Goal: Task Accomplishment & Management: Use online tool/utility

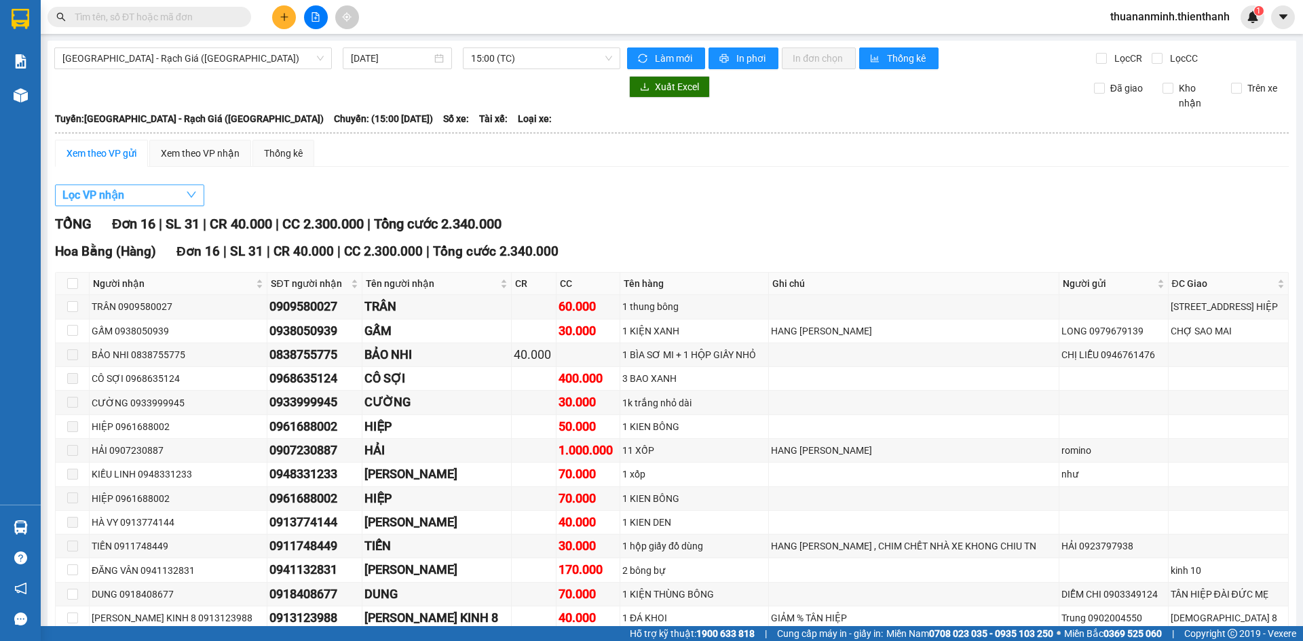
click at [143, 198] on button "Lọc VP nhận" at bounding box center [129, 196] width 149 height 22
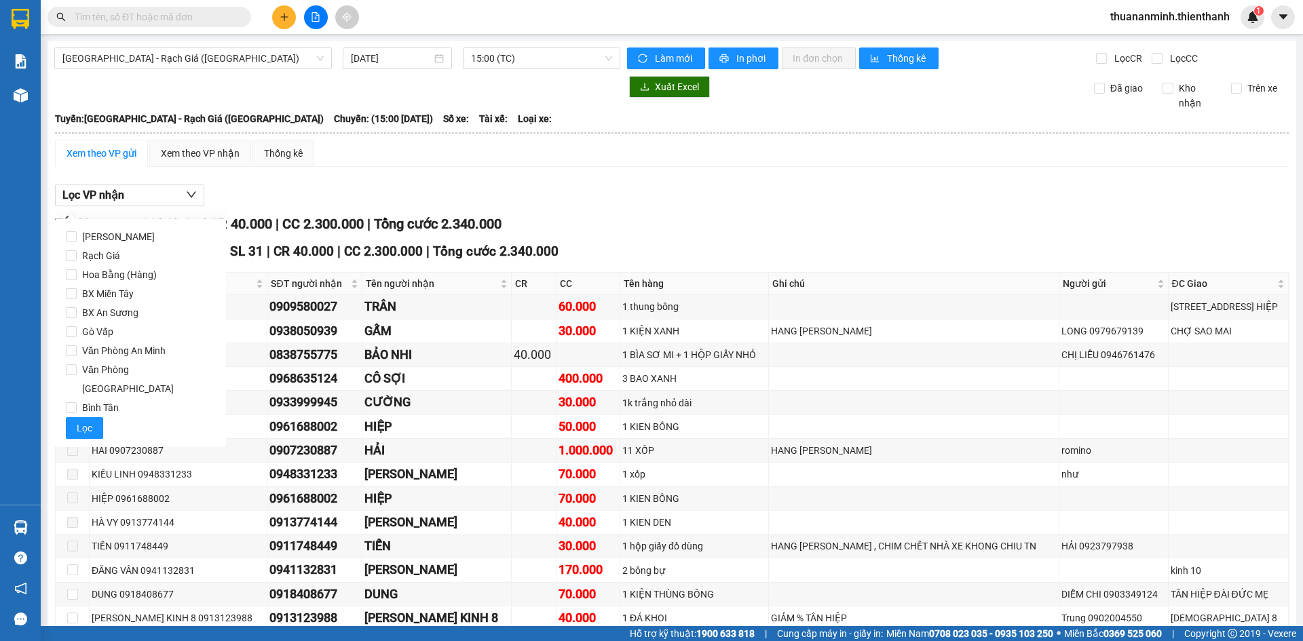
click at [394, 42] on div "[GEOGRAPHIC_DATA] - Rạch Giá ([GEOGRAPHIC_DATA]) [DATE] 15:00 (TC) Làm mới In p…" at bounding box center [672, 391] width 1249 height 701
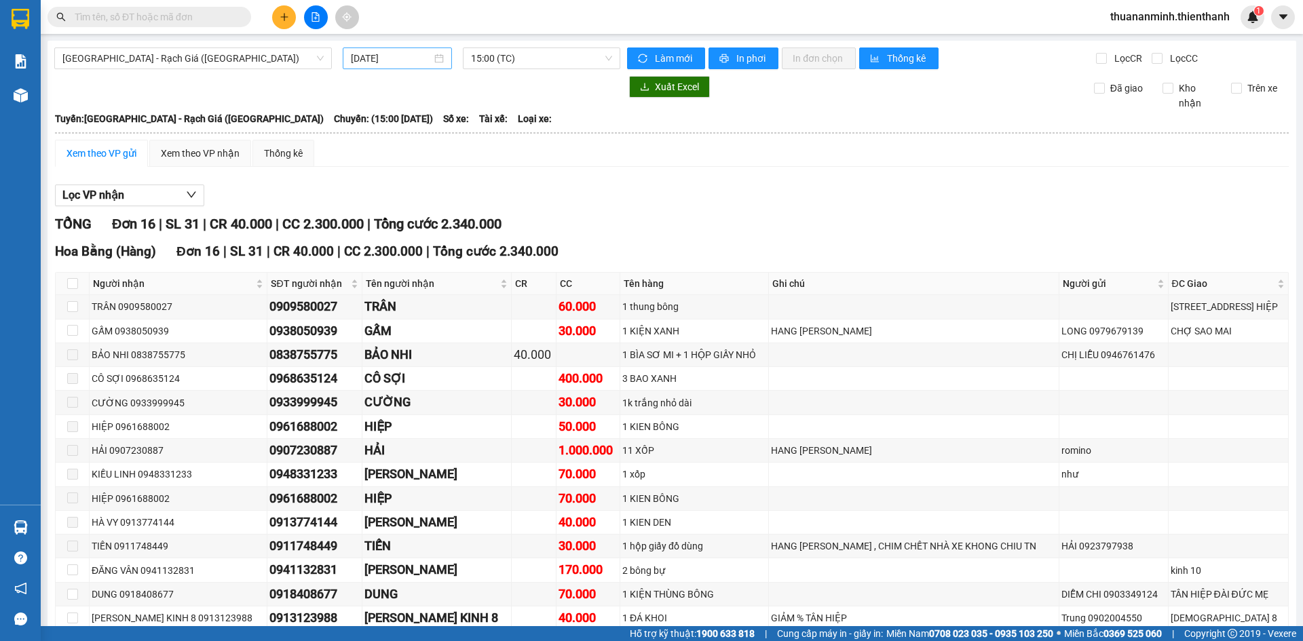
click at [395, 54] on input "[DATE]" at bounding box center [391, 58] width 81 height 15
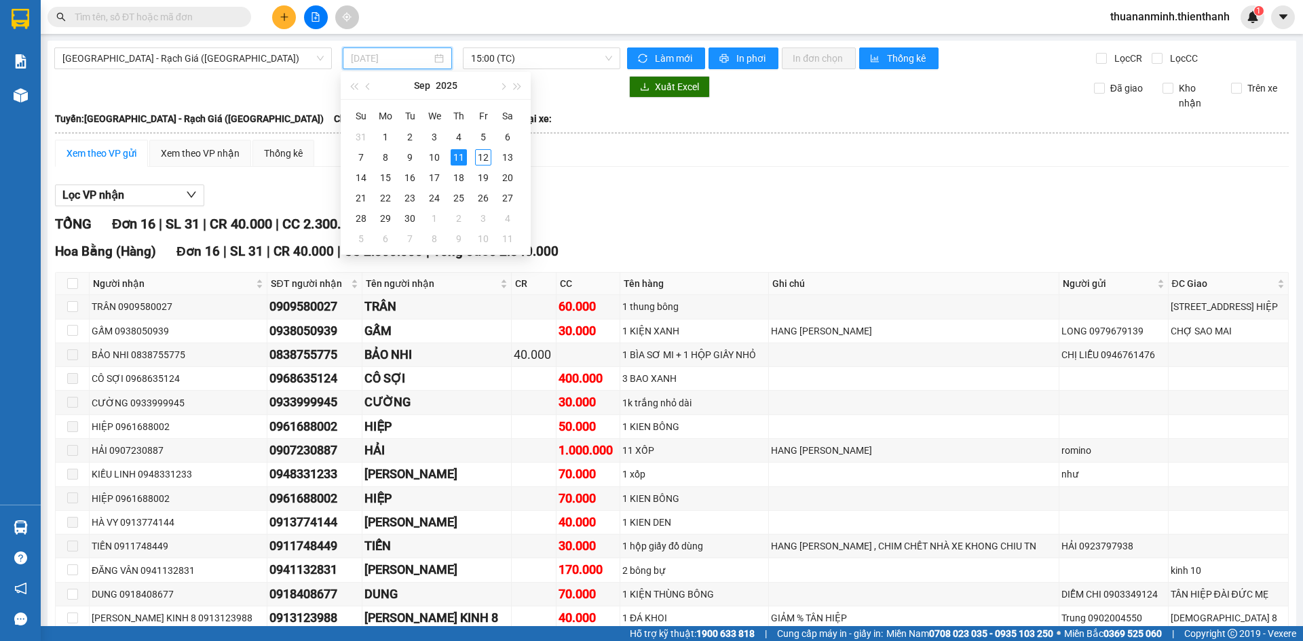
type input "[DATE]"
drag, startPoint x: 618, startPoint y: 167, endPoint x: 139, endPoint y: 140, distance: 480.0
click at [610, 164] on div "Xem theo VP gửi Xem theo VP nhận Thống kê Lọc VP nhận TỔNG Đơn 16 | SL 31 | CR …" at bounding box center [672, 434] width 1234 height 588
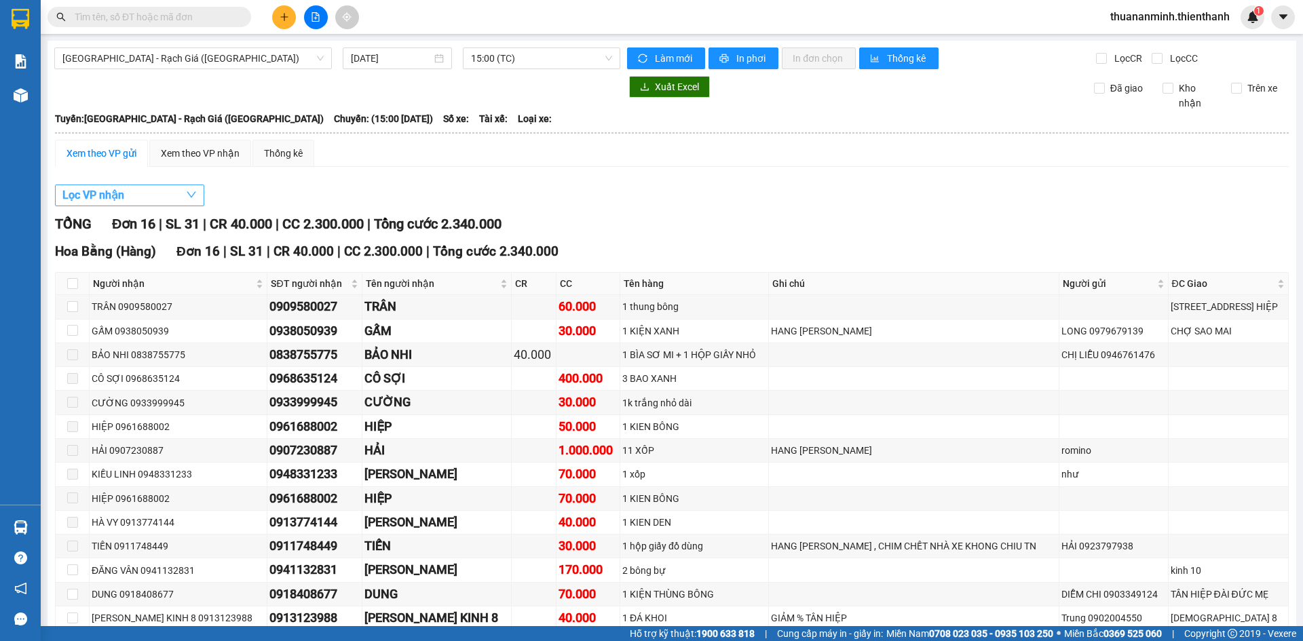
drag, startPoint x: 117, startPoint y: 185, endPoint x: 119, endPoint y: 193, distance: 9.1
click at [117, 186] on button "Lọc VP nhận" at bounding box center [129, 196] width 149 height 22
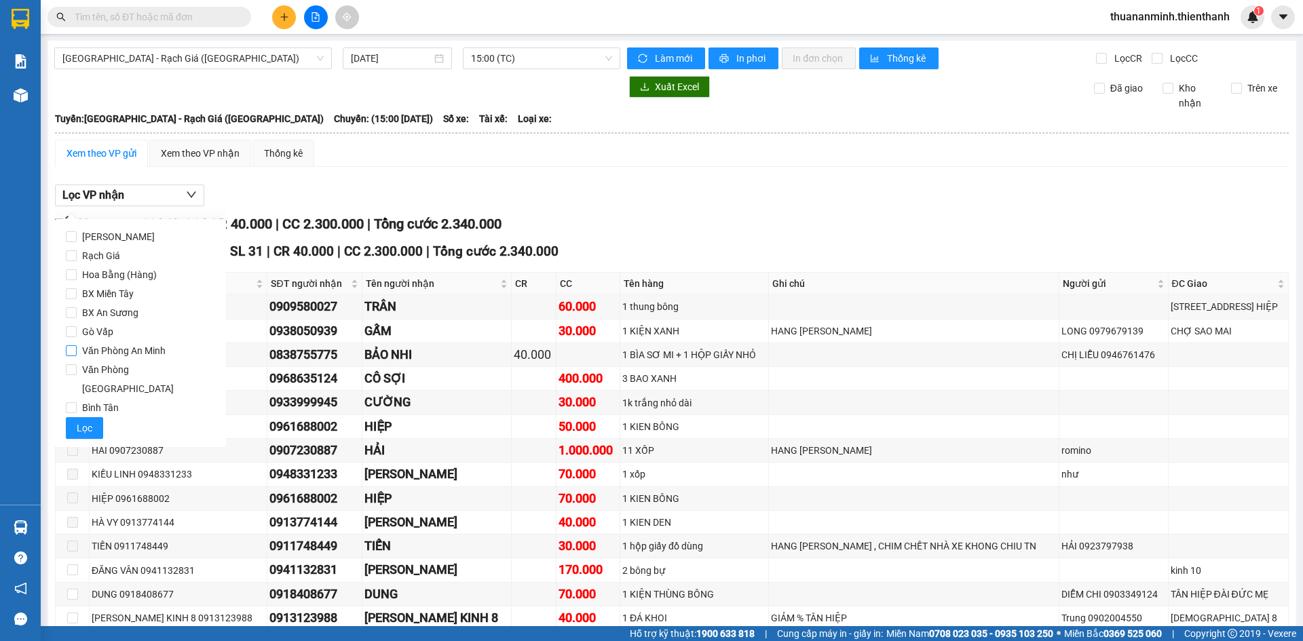
click at [122, 350] on span "Văn Phòng An Minh" at bounding box center [124, 350] width 94 height 19
click at [77, 350] on input "Văn Phòng An Minh" at bounding box center [71, 351] width 11 height 11
checkbox input "true"
click at [84, 421] on span "Lọc" at bounding box center [85, 428] width 16 height 15
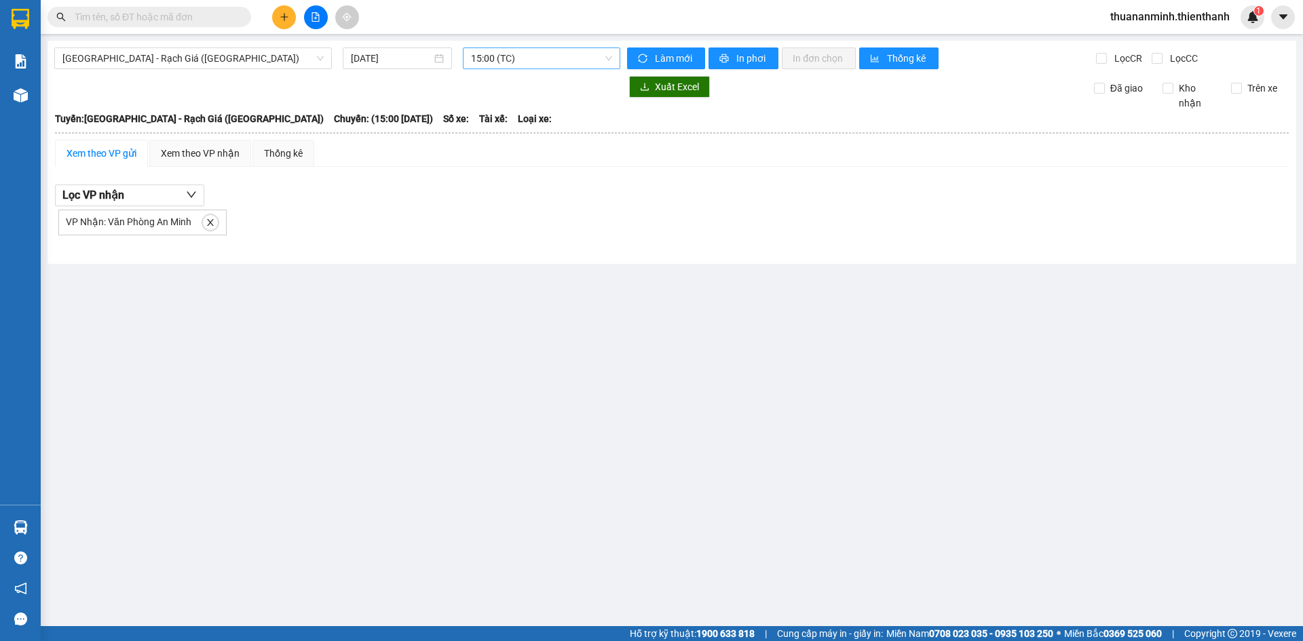
click at [479, 63] on span "15:00 (TC)" at bounding box center [541, 58] width 141 height 20
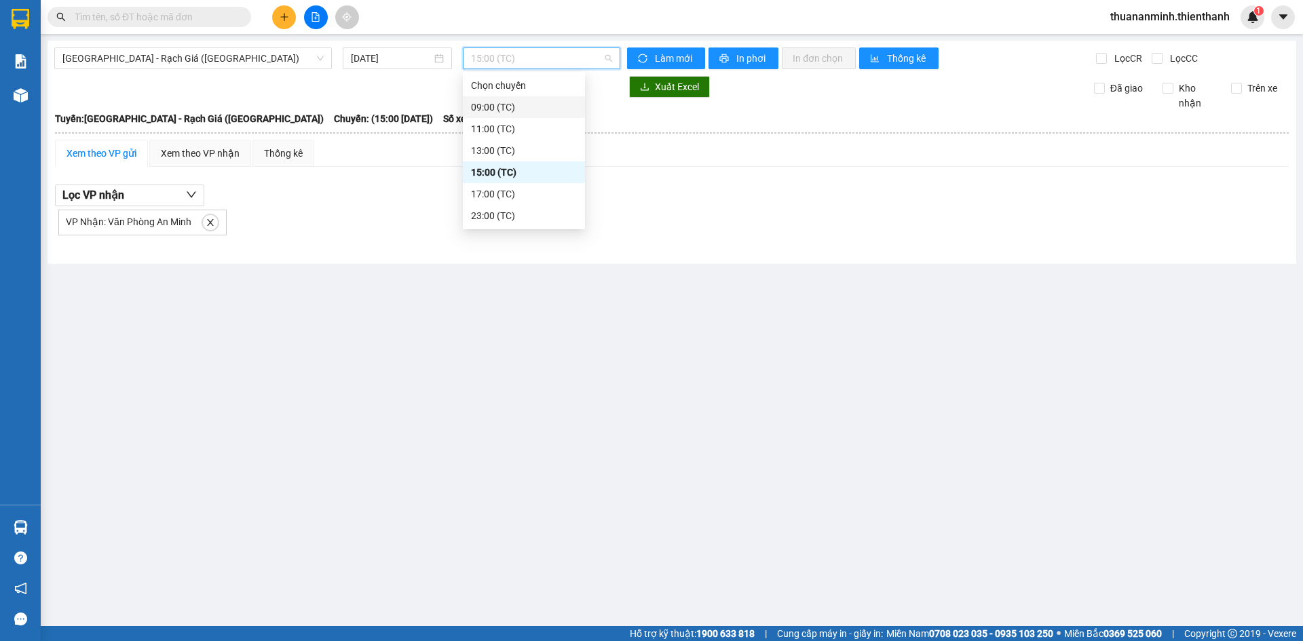
click at [513, 97] on div "09:00 (TC)" at bounding box center [524, 107] width 122 height 22
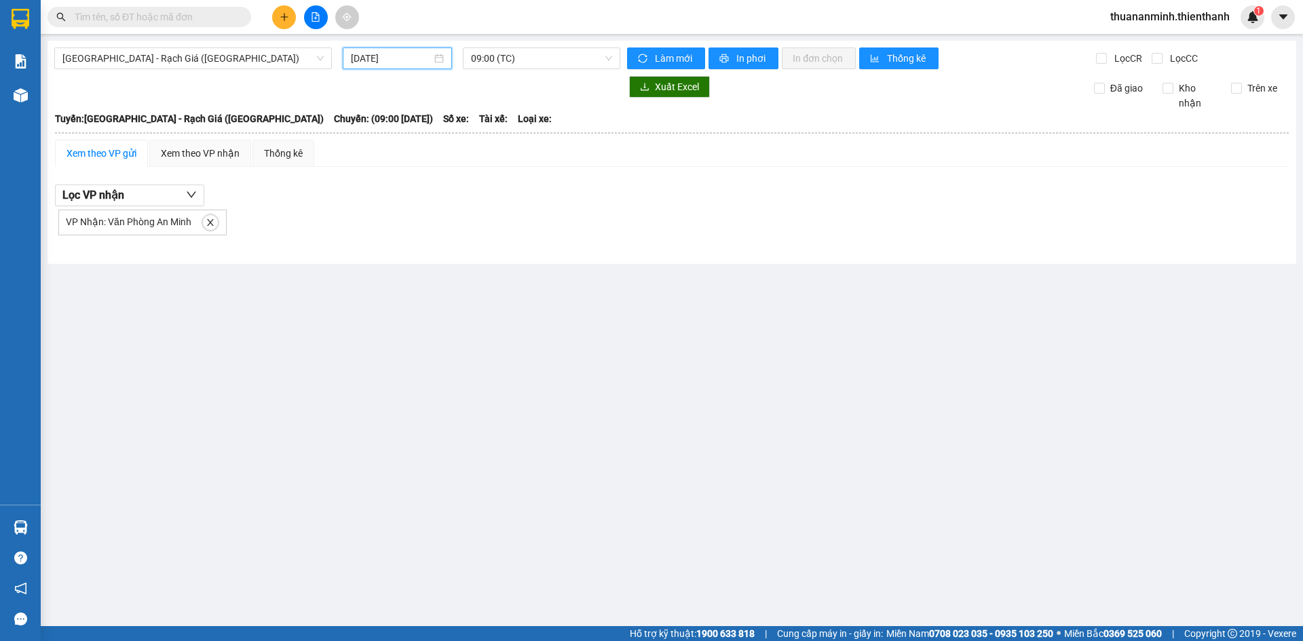
click at [410, 64] on input "[DATE]" at bounding box center [391, 58] width 81 height 15
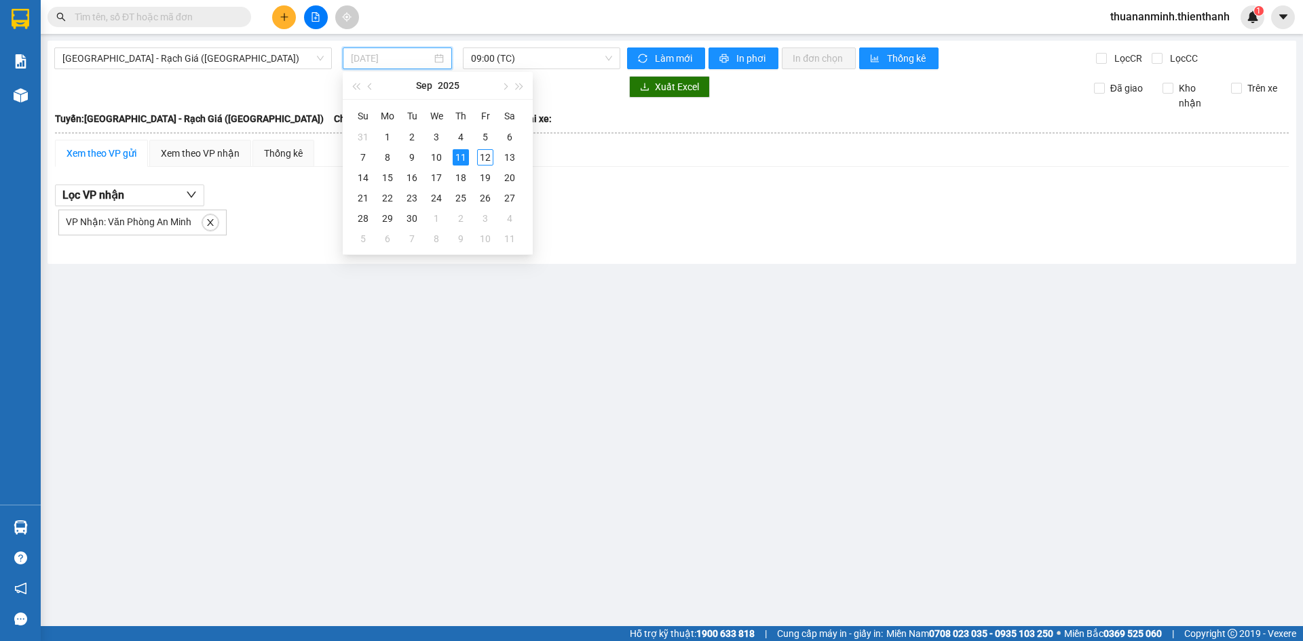
type input "[DATE]"
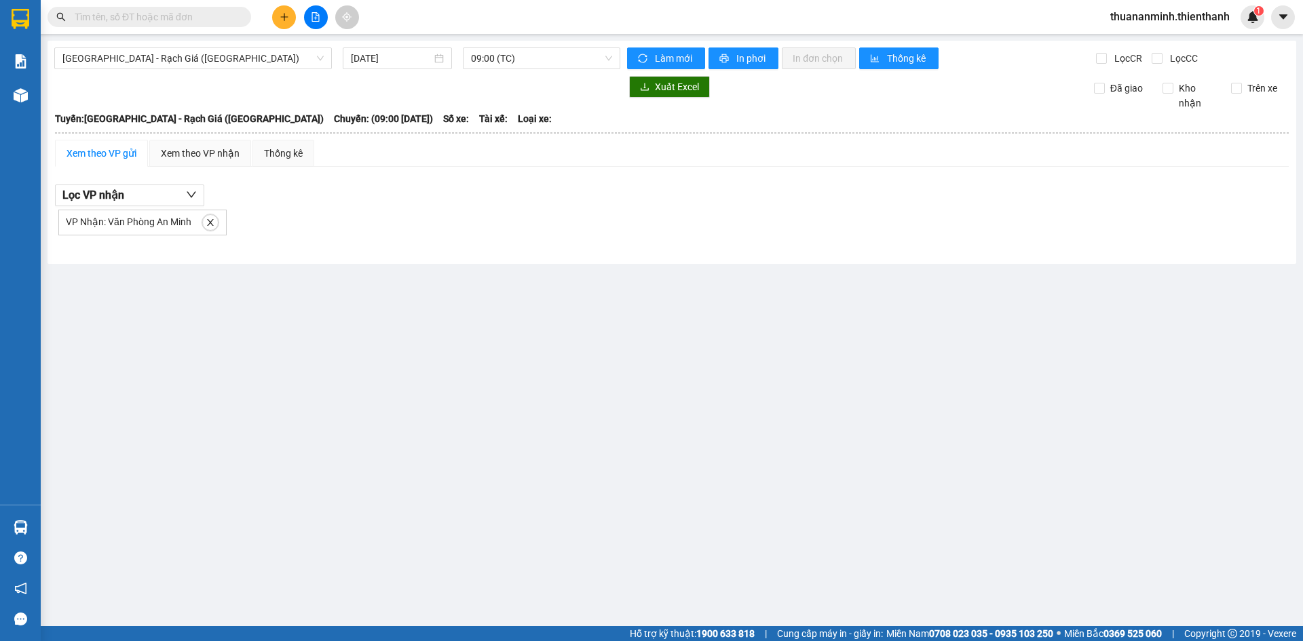
drag, startPoint x: 599, startPoint y: 163, endPoint x: 576, endPoint y: 141, distance: 32.2
click at [593, 157] on div "Xem theo VP gửi Xem theo VP nhận Thống kê" at bounding box center [672, 153] width 1234 height 27
click at [499, 61] on span "09:00 (TC)" at bounding box center [541, 58] width 141 height 20
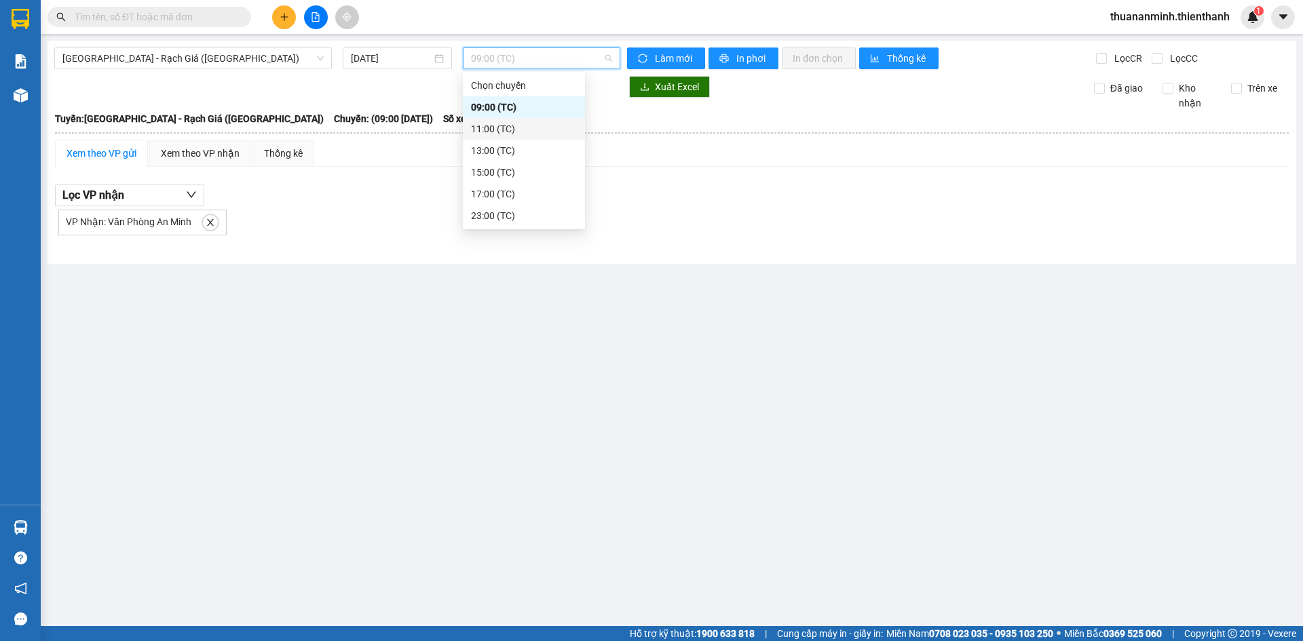
click at [498, 132] on div "11:00 (TC)" at bounding box center [524, 129] width 106 height 15
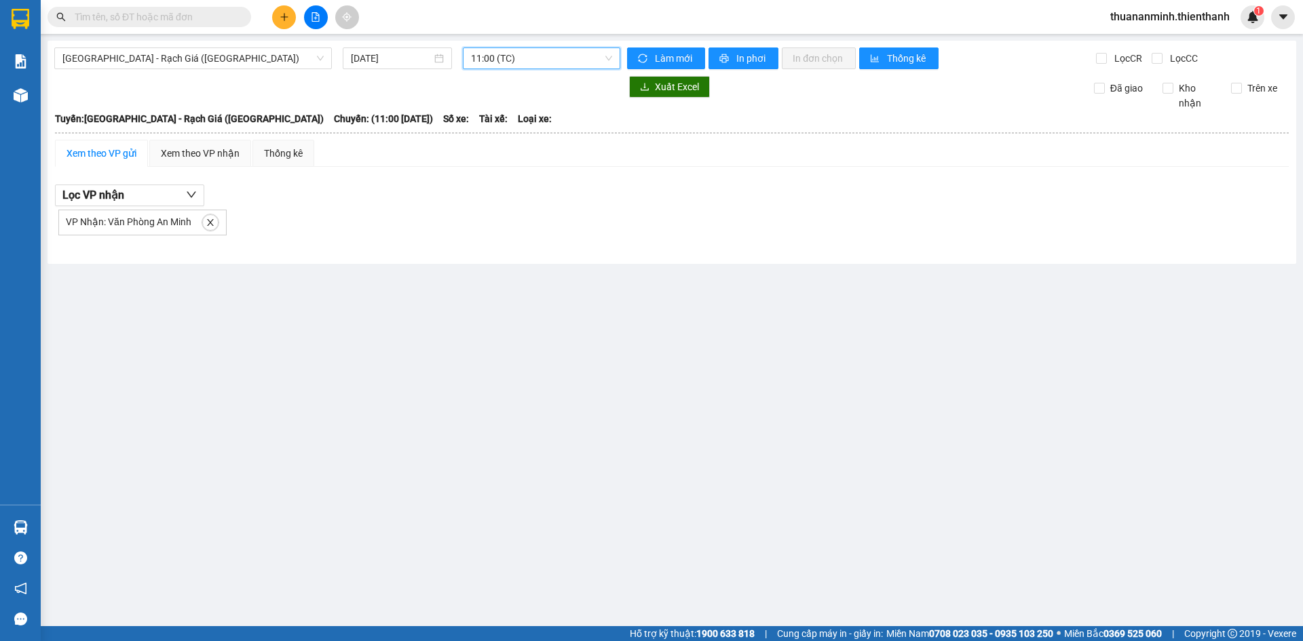
click at [504, 46] on div "[GEOGRAPHIC_DATA] - Rạch Giá ([GEOGRAPHIC_DATA]) [DATE] 11:00 11:00 (TC) Làm mớ…" at bounding box center [672, 152] width 1249 height 223
click at [500, 52] on span "11:00 (TC)" at bounding box center [541, 58] width 141 height 20
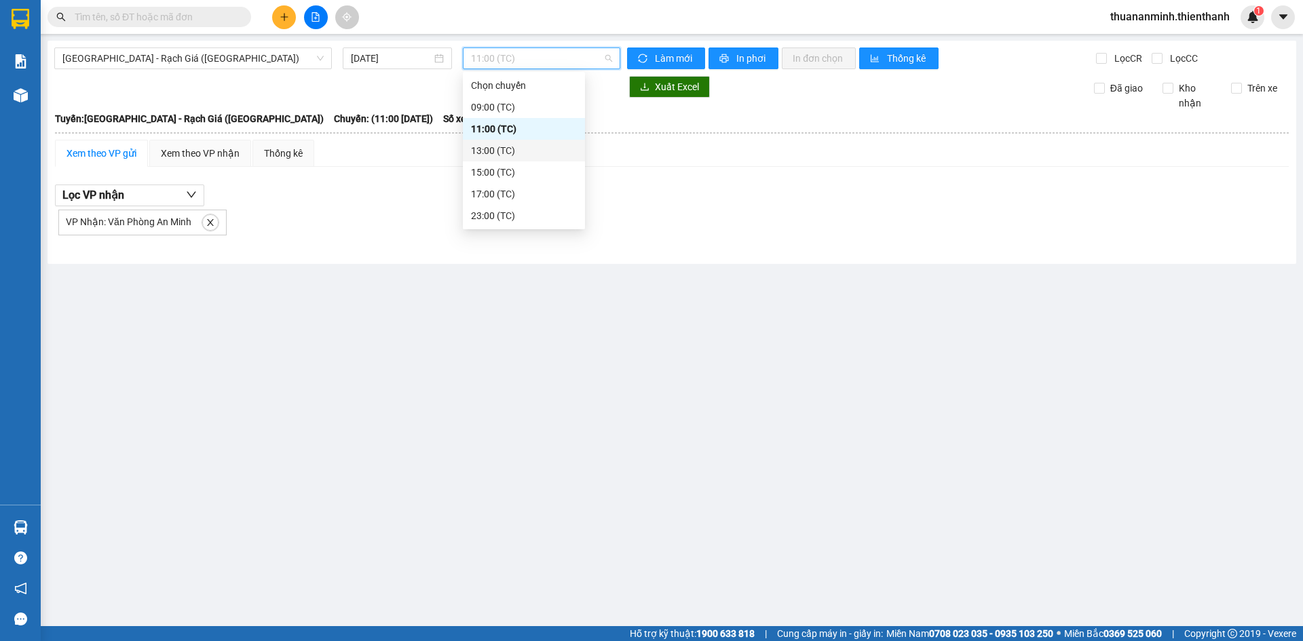
click at [500, 141] on div "13:00 (TC)" at bounding box center [524, 151] width 122 height 22
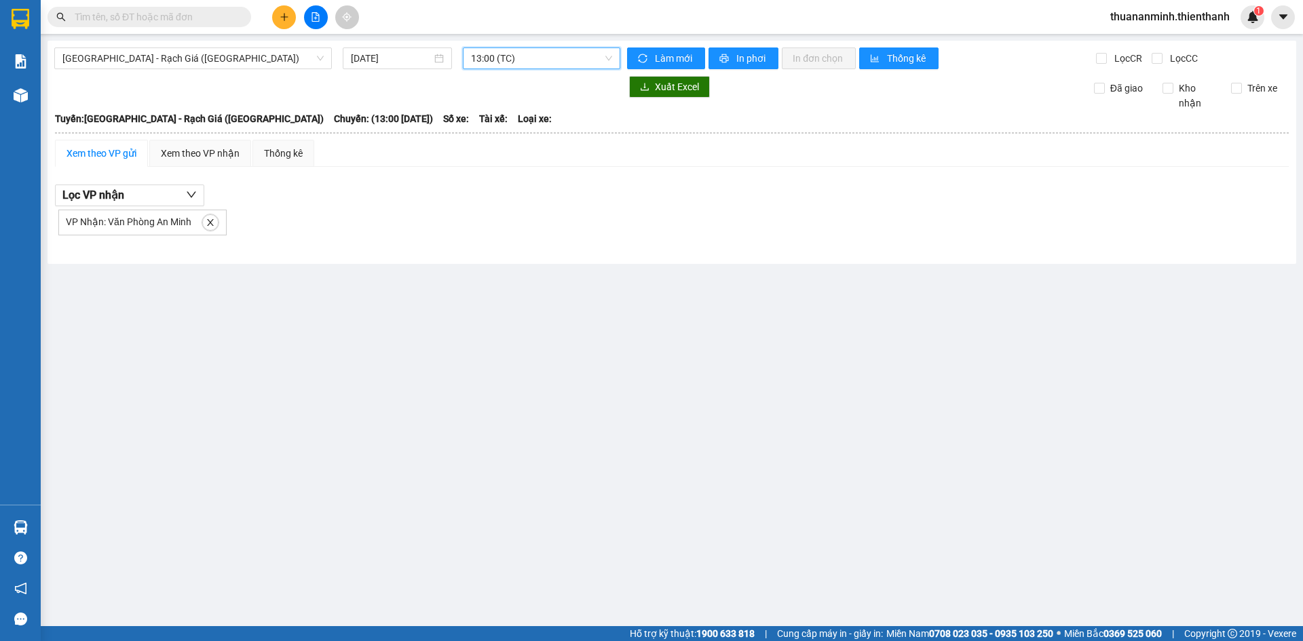
click at [512, 50] on span "13:00 (TC)" at bounding box center [541, 58] width 141 height 20
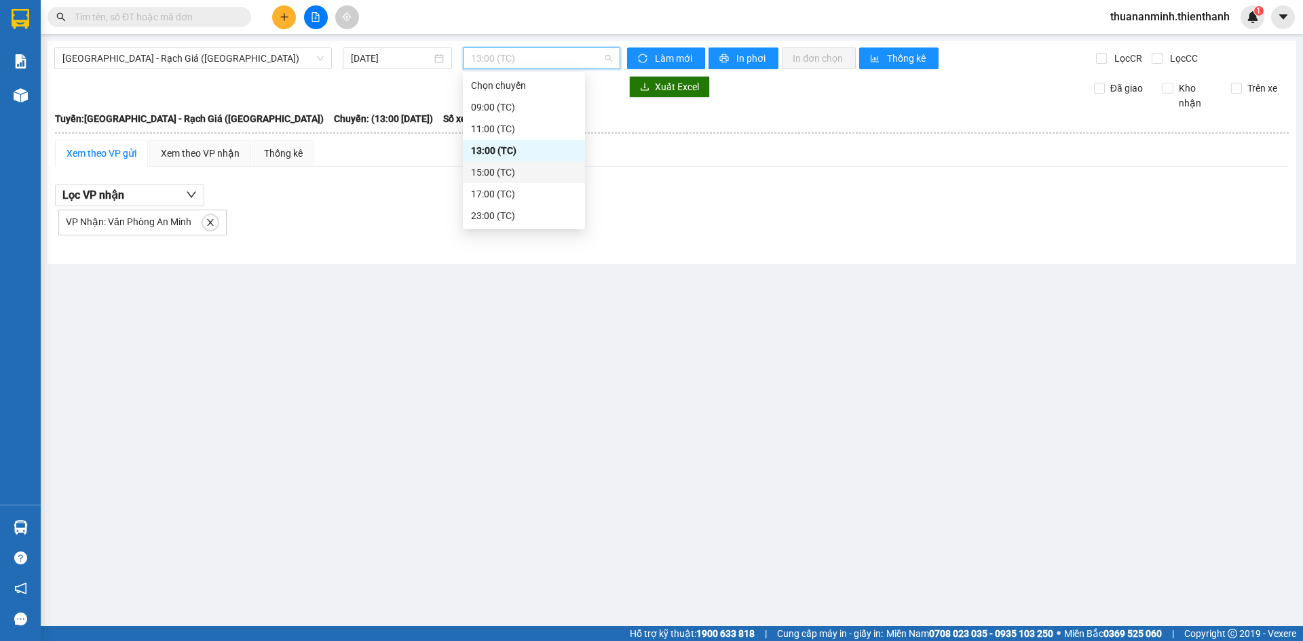
click at [507, 179] on div "15:00 (TC)" at bounding box center [524, 172] width 106 height 15
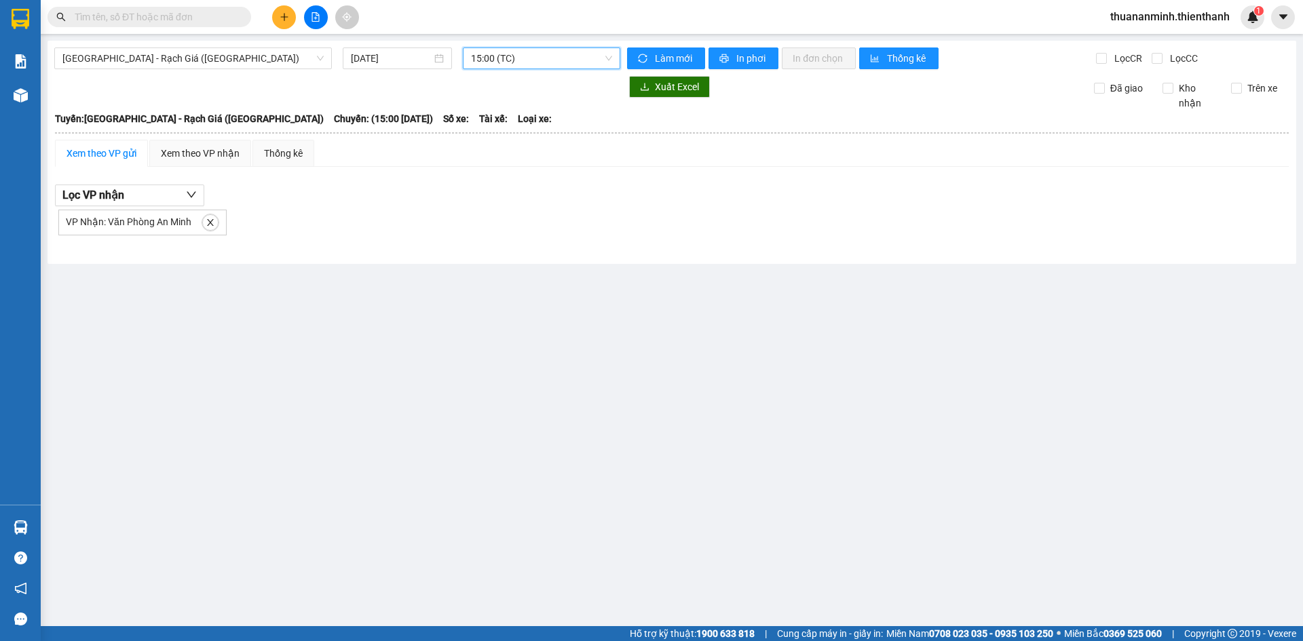
click at [498, 66] on span "15:00 (TC)" at bounding box center [541, 58] width 141 height 20
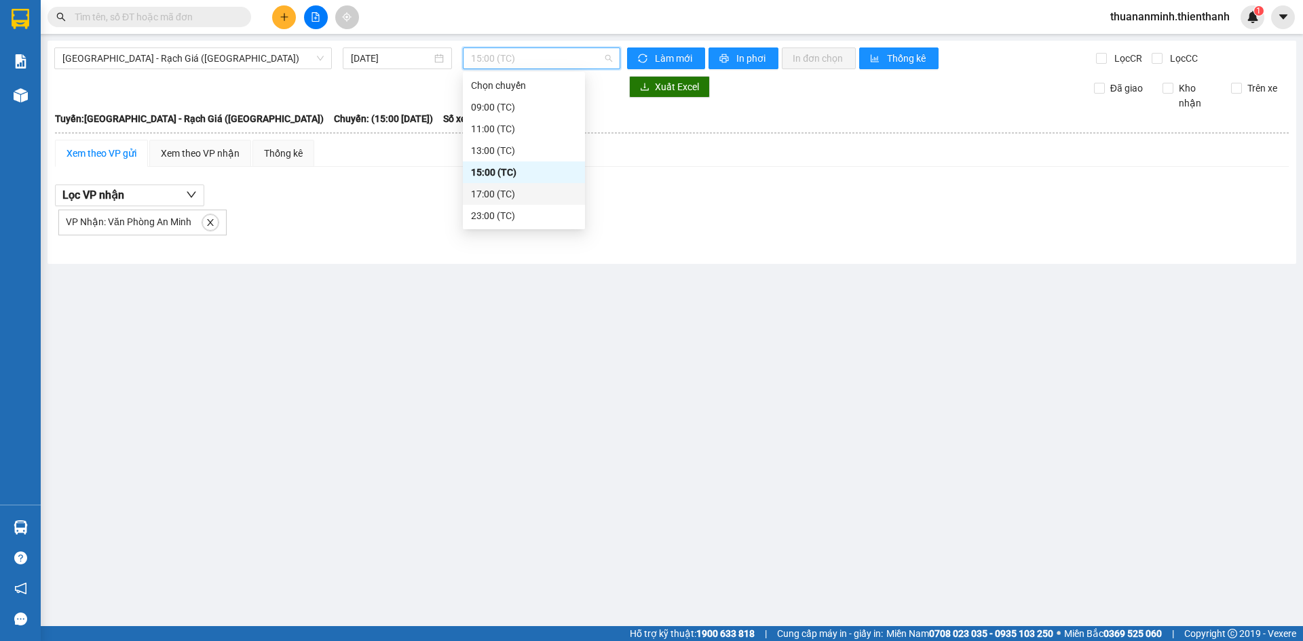
click at [500, 198] on div "17:00 (TC)" at bounding box center [524, 194] width 106 height 15
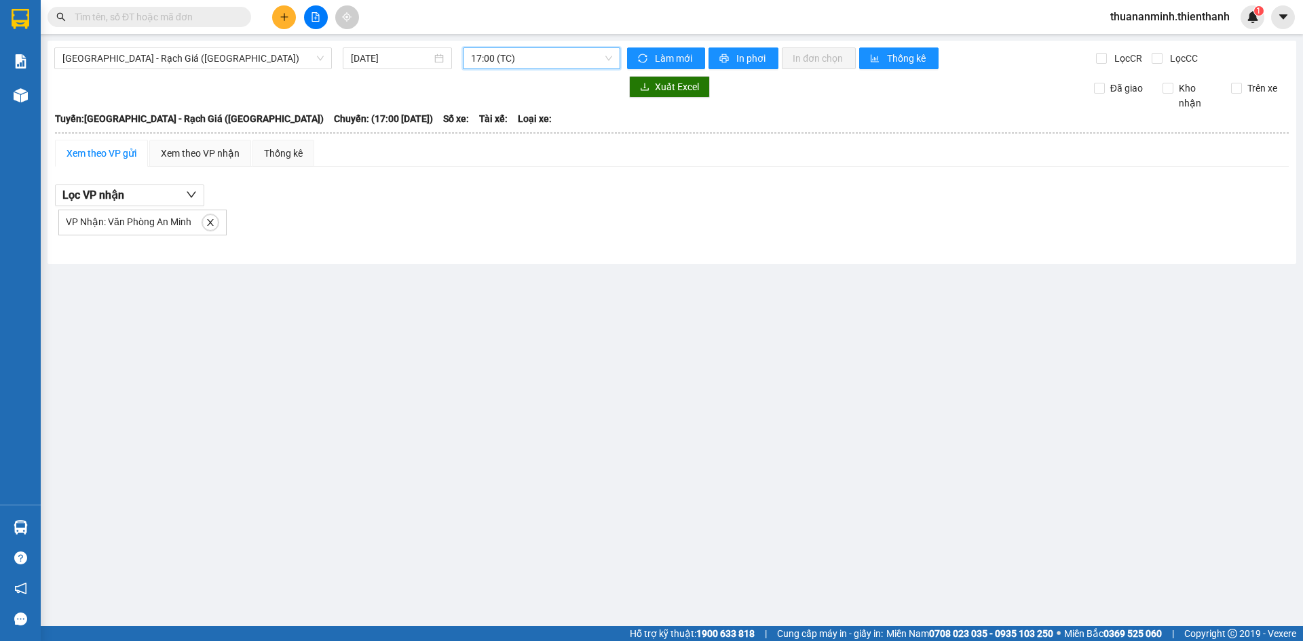
click at [500, 51] on span "17:00 (TC)" at bounding box center [541, 58] width 141 height 20
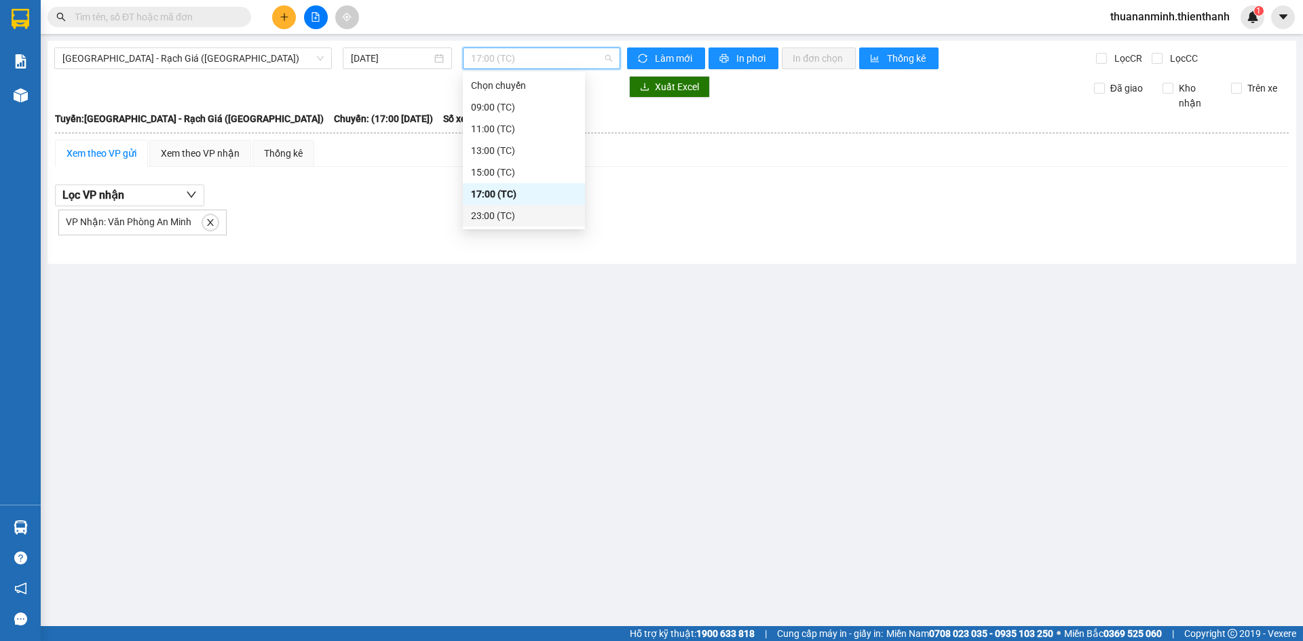
click at [513, 216] on div "23:00 (TC)" at bounding box center [524, 215] width 106 height 15
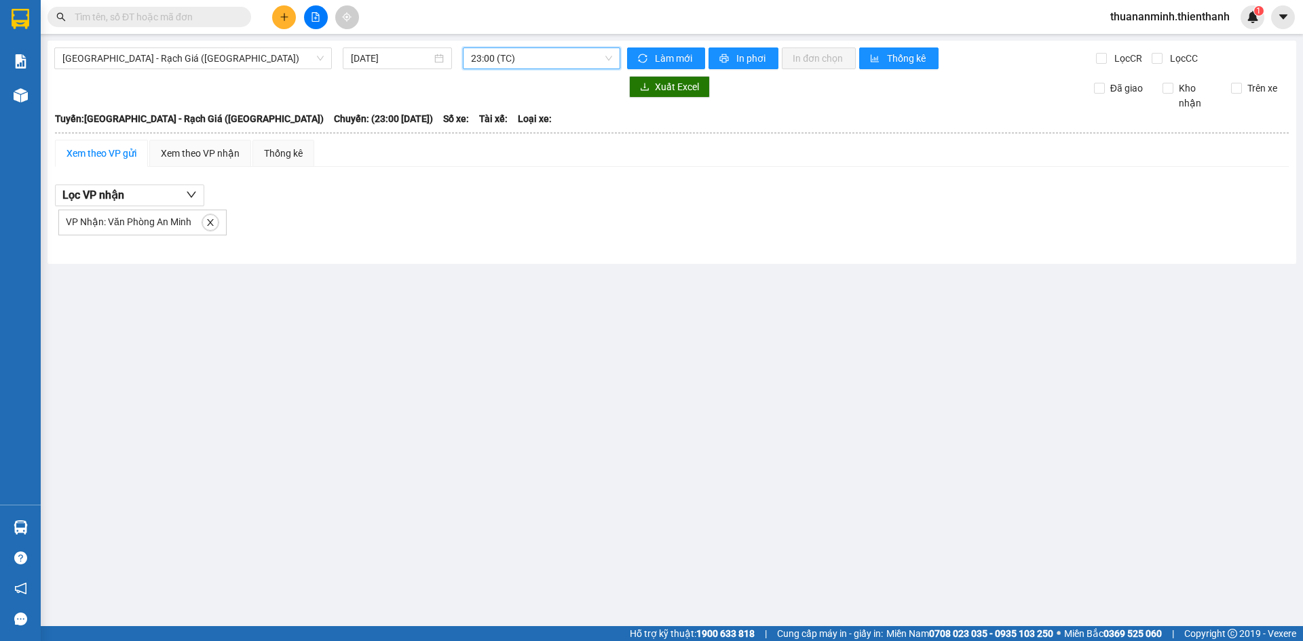
click at [527, 248] on div at bounding box center [672, 245] width 1234 height 7
